Goal: Task Accomplishment & Management: Use online tool/utility

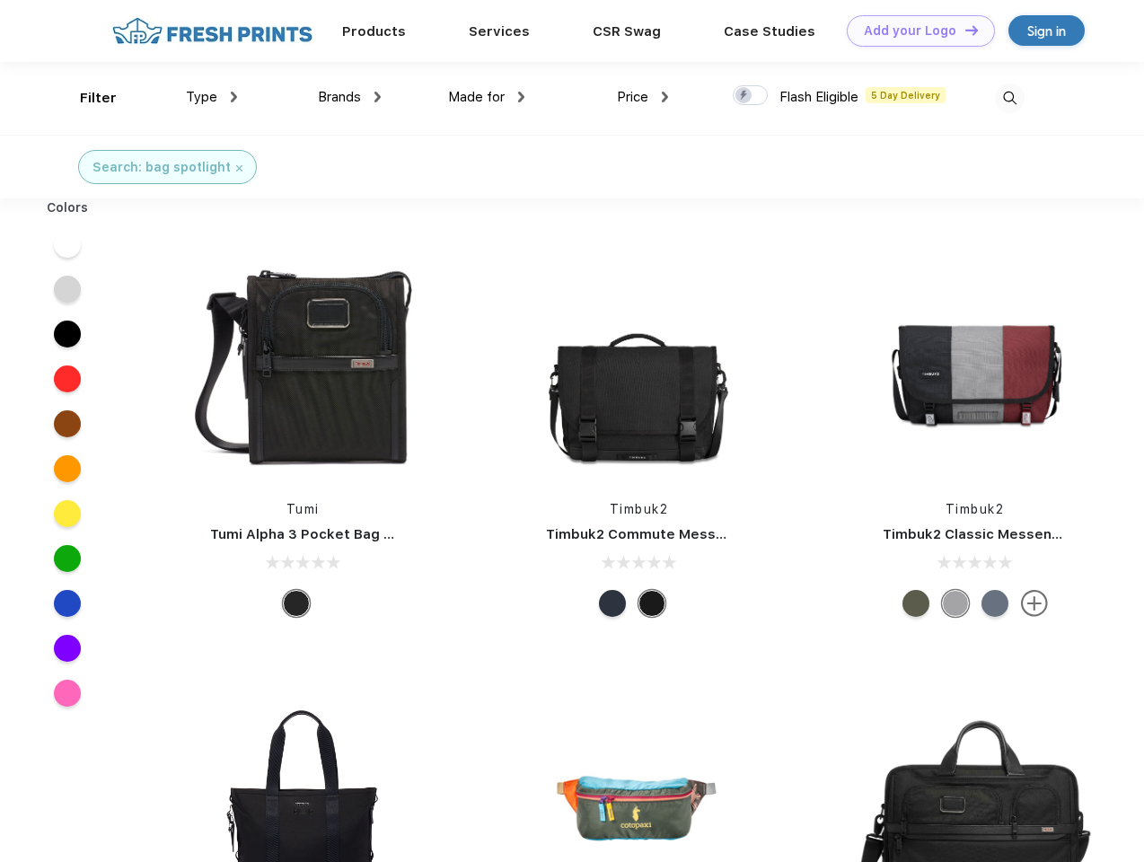
click at [914, 31] on link "Add your Logo Design Tool" at bounding box center [921, 30] width 148 height 31
click at [0, 0] on div "Design Tool" at bounding box center [0, 0] width 0 height 0
click at [964, 30] on link "Add your Logo Design Tool" at bounding box center [921, 30] width 148 height 31
click at [86, 98] on div "Filter" at bounding box center [98, 98] width 37 height 21
click at [212, 97] on span "Type" at bounding box center [201, 97] width 31 height 16
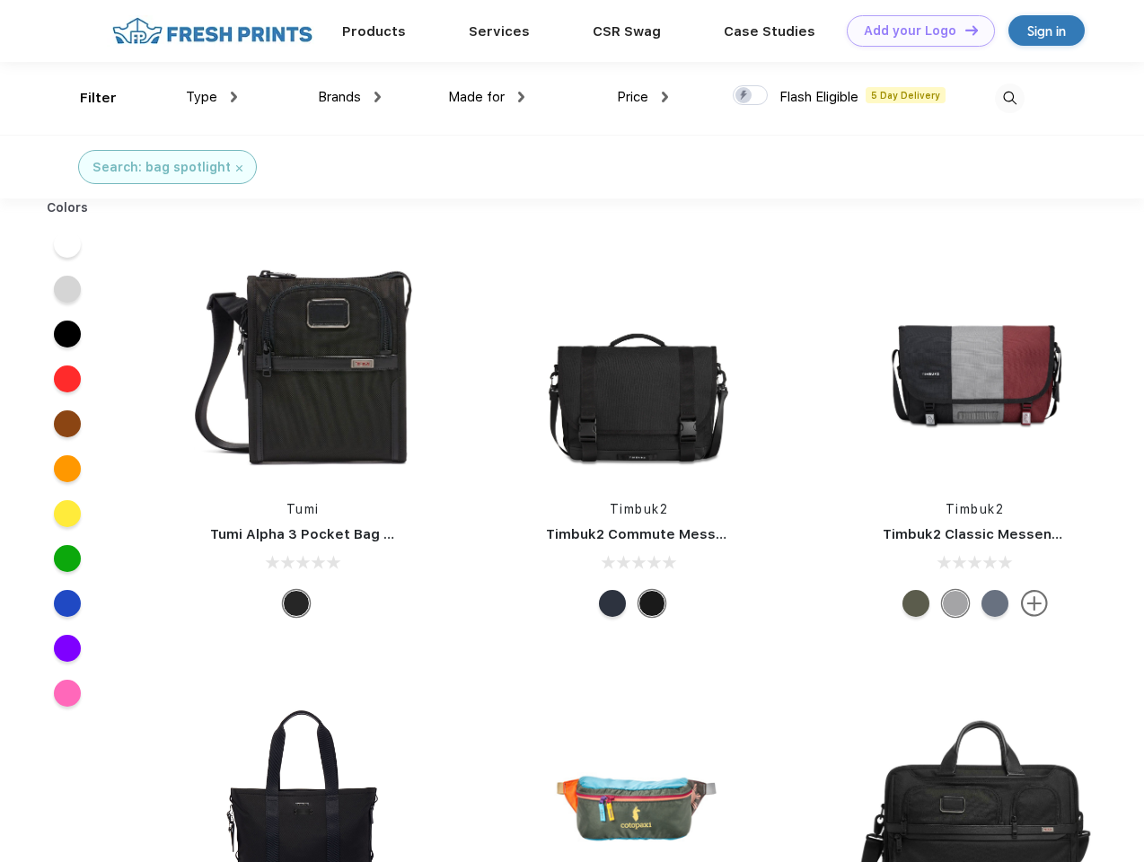
click at [349, 97] on span "Brands" at bounding box center [339, 97] width 43 height 16
click at [487, 97] on span "Made for" at bounding box center [476, 97] width 57 height 16
click at [643, 97] on span "Price" at bounding box center [632, 97] width 31 height 16
click at [751, 96] on div at bounding box center [750, 95] width 35 height 20
click at [745, 96] on input "checkbox" at bounding box center [739, 90] width 12 height 12
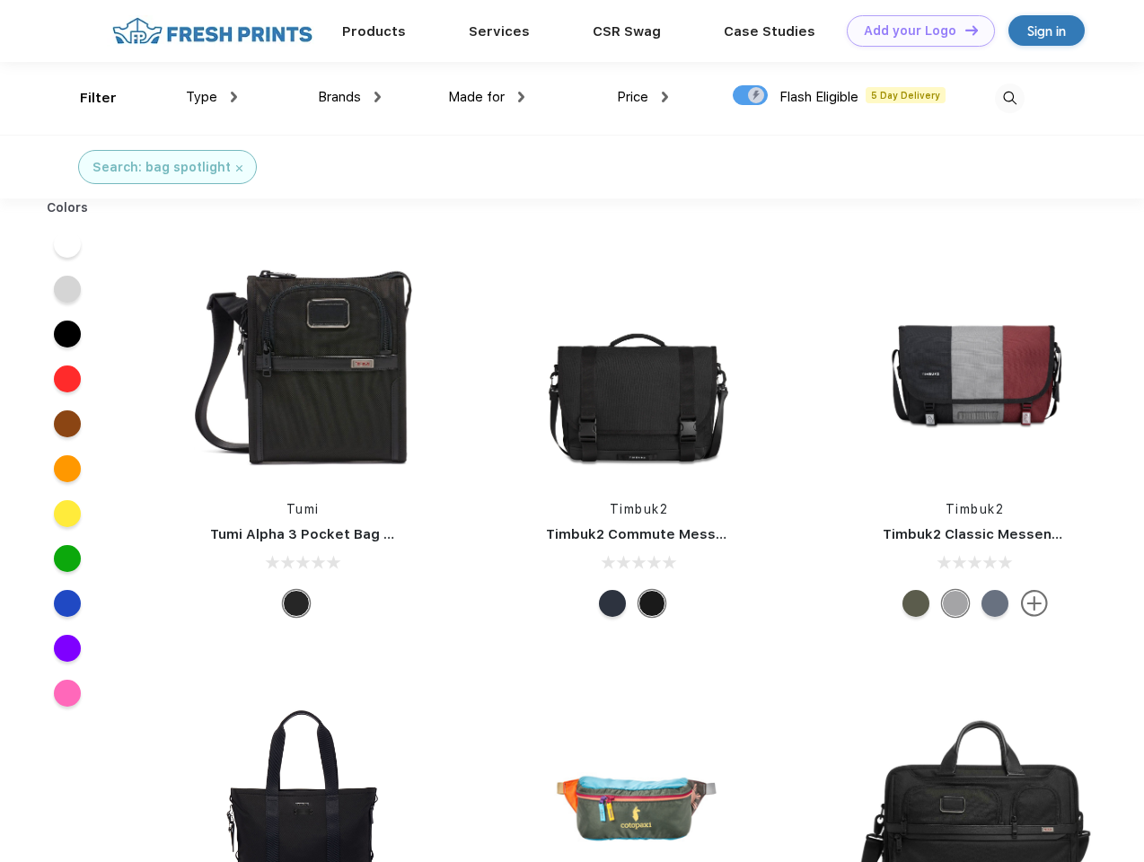
click at [1010, 98] on img at bounding box center [1010, 99] width 30 height 30
